Goal: Navigation & Orientation: Find specific page/section

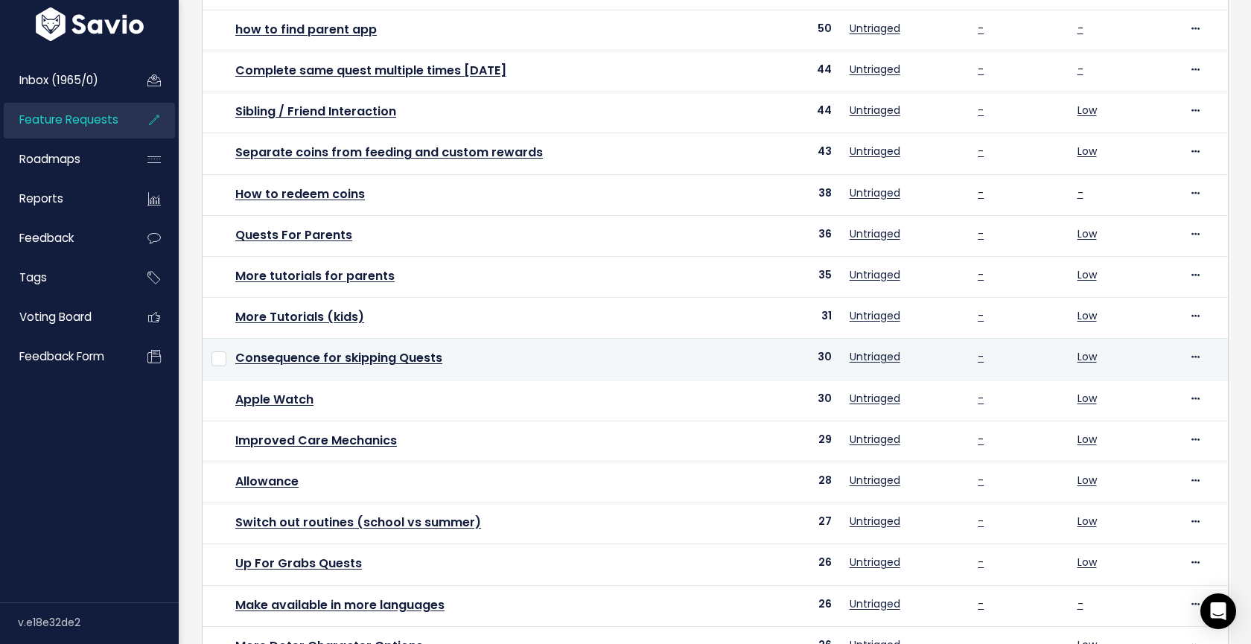
scroll to position [442, 0]
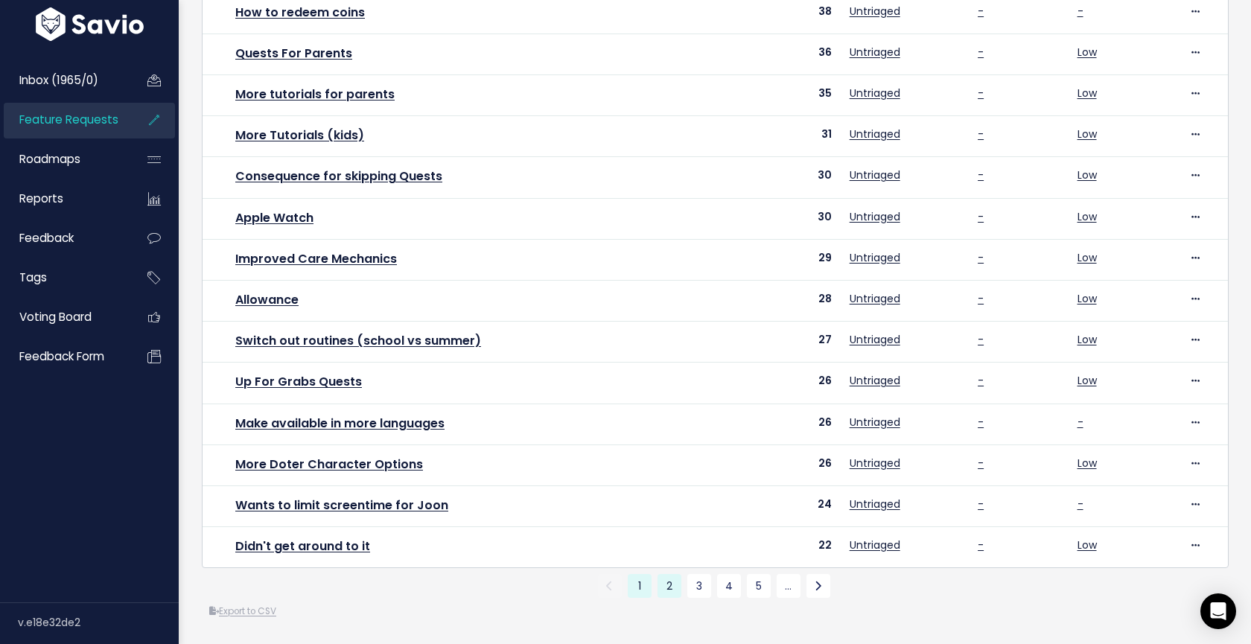
click at [668, 591] on link "2" at bounding box center [669, 586] width 24 height 24
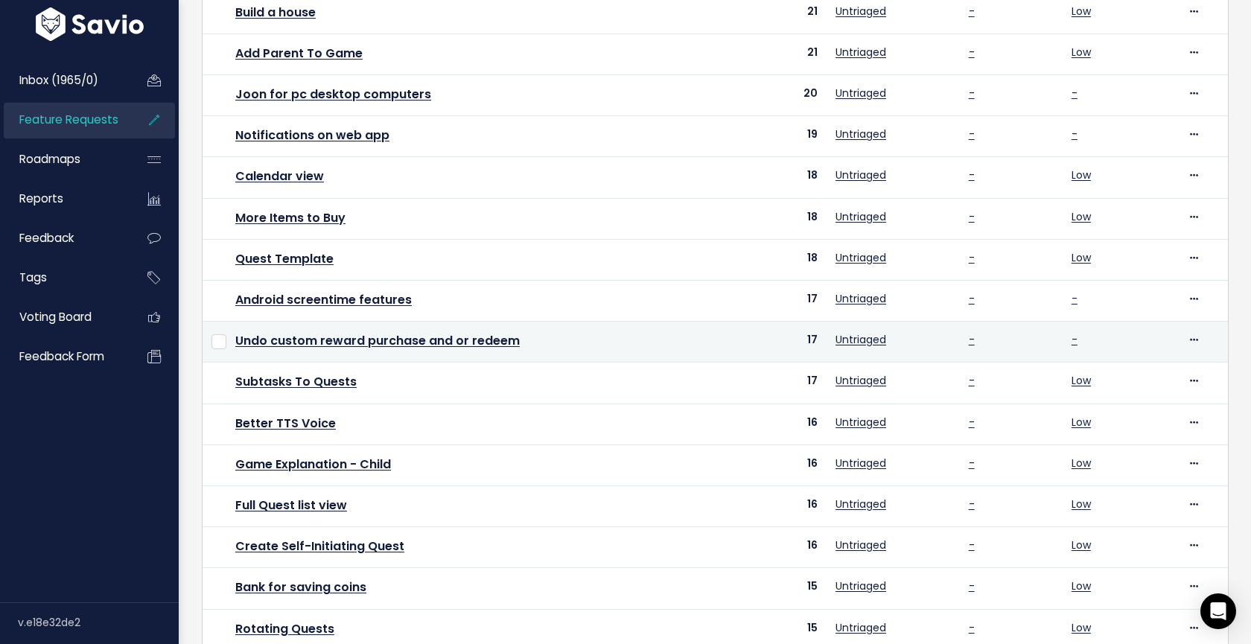
scroll to position [442, 0]
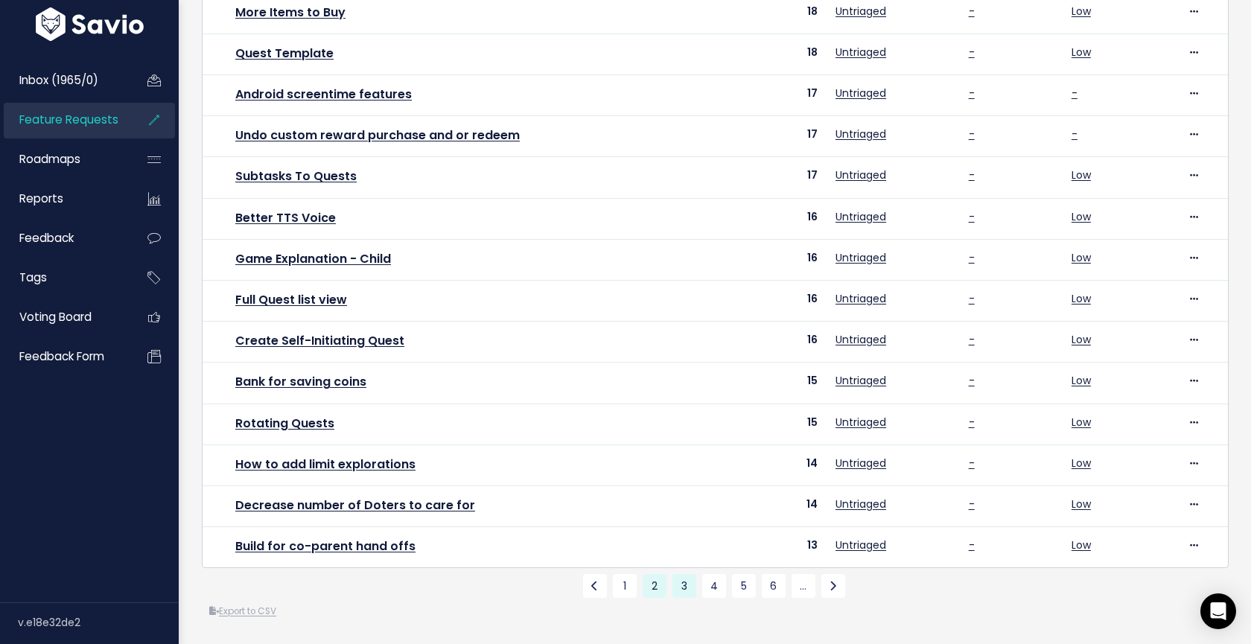
click at [686, 590] on link "3" at bounding box center [684, 586] width 24 height 24
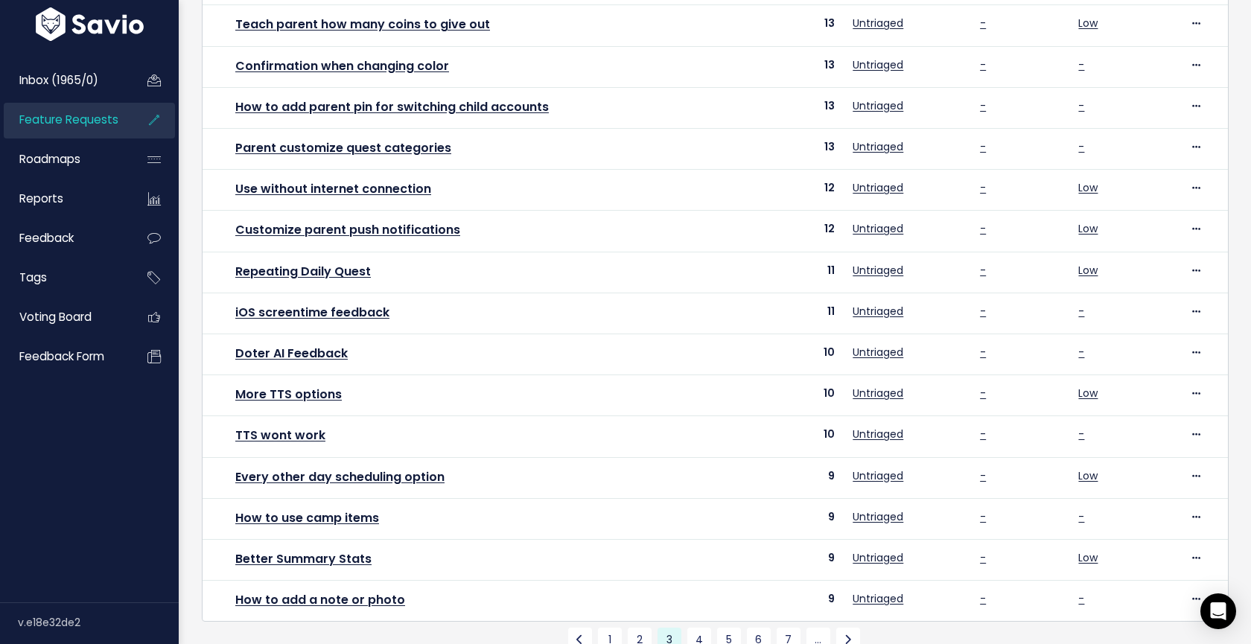
scroll to position [442, 0]
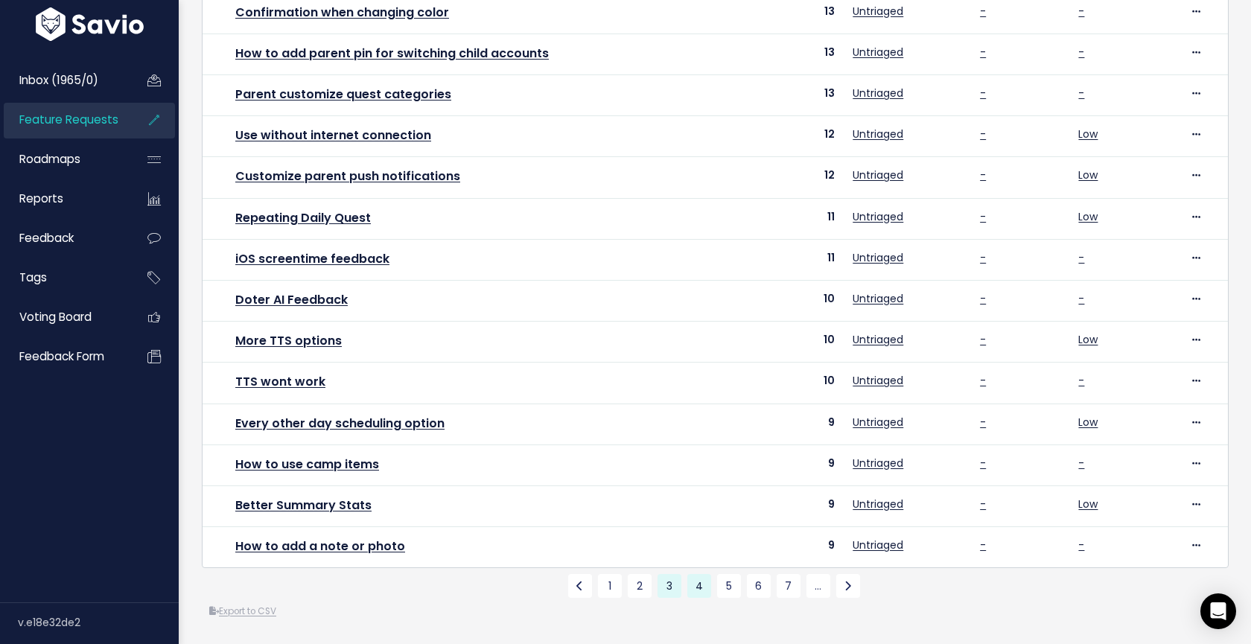
click at [703, 583] on link "4" at bounding box center [699, 586] width 24 height 24
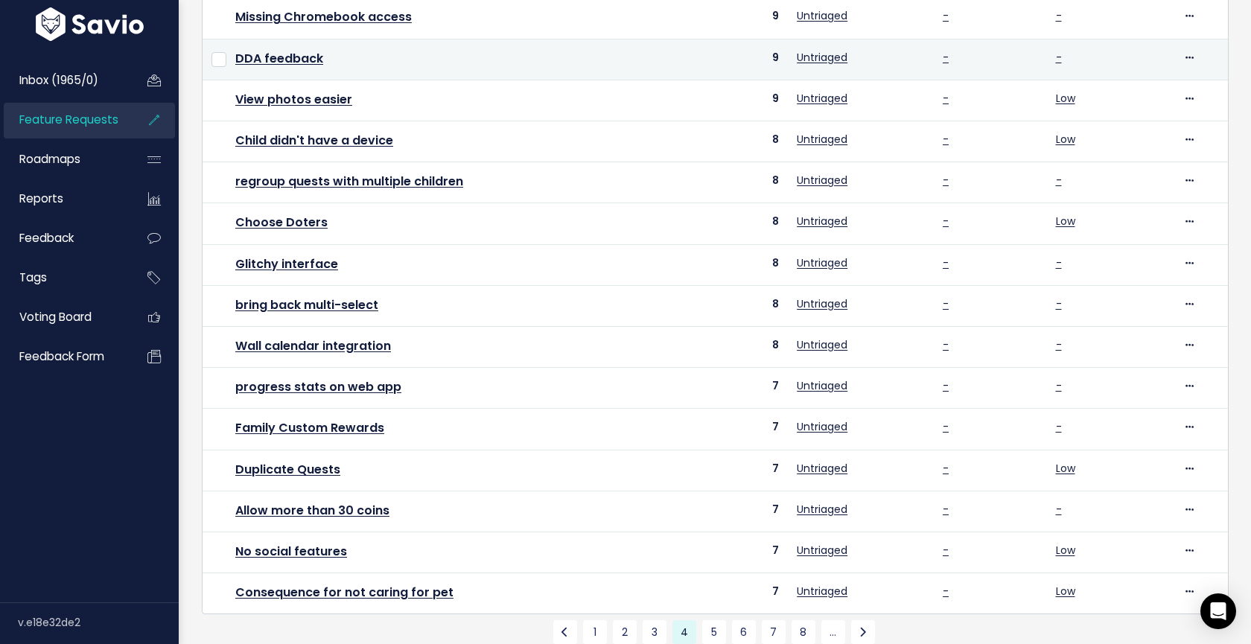
scroll to position [442, 0]
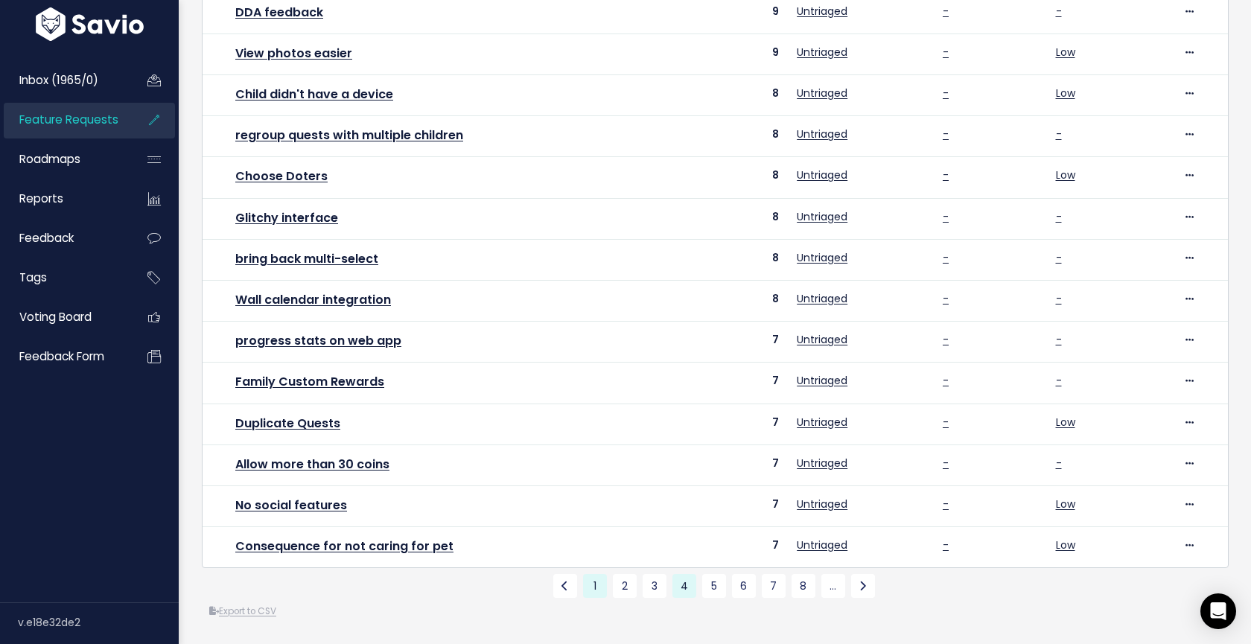
click at [591, 586] on link "1" at bounding box center [595, 586] width 24 height 24
